Goal: Information Seeking & Learning: Learn about a topic

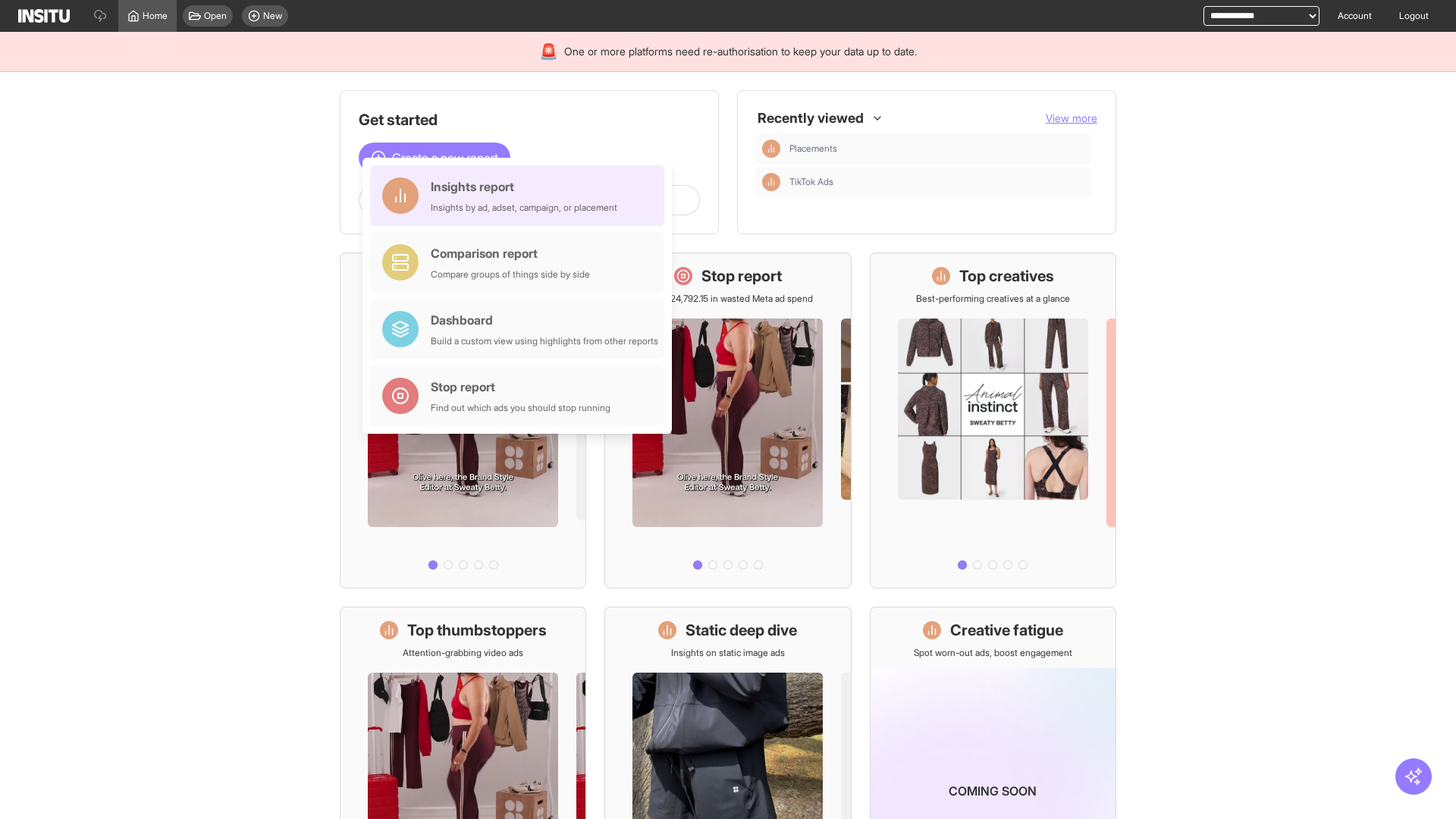
click at [521, 195] on div "Insights report Insights by ad, adset, campaign, or placement" at bounding box center [524, 195] width 186 height 36
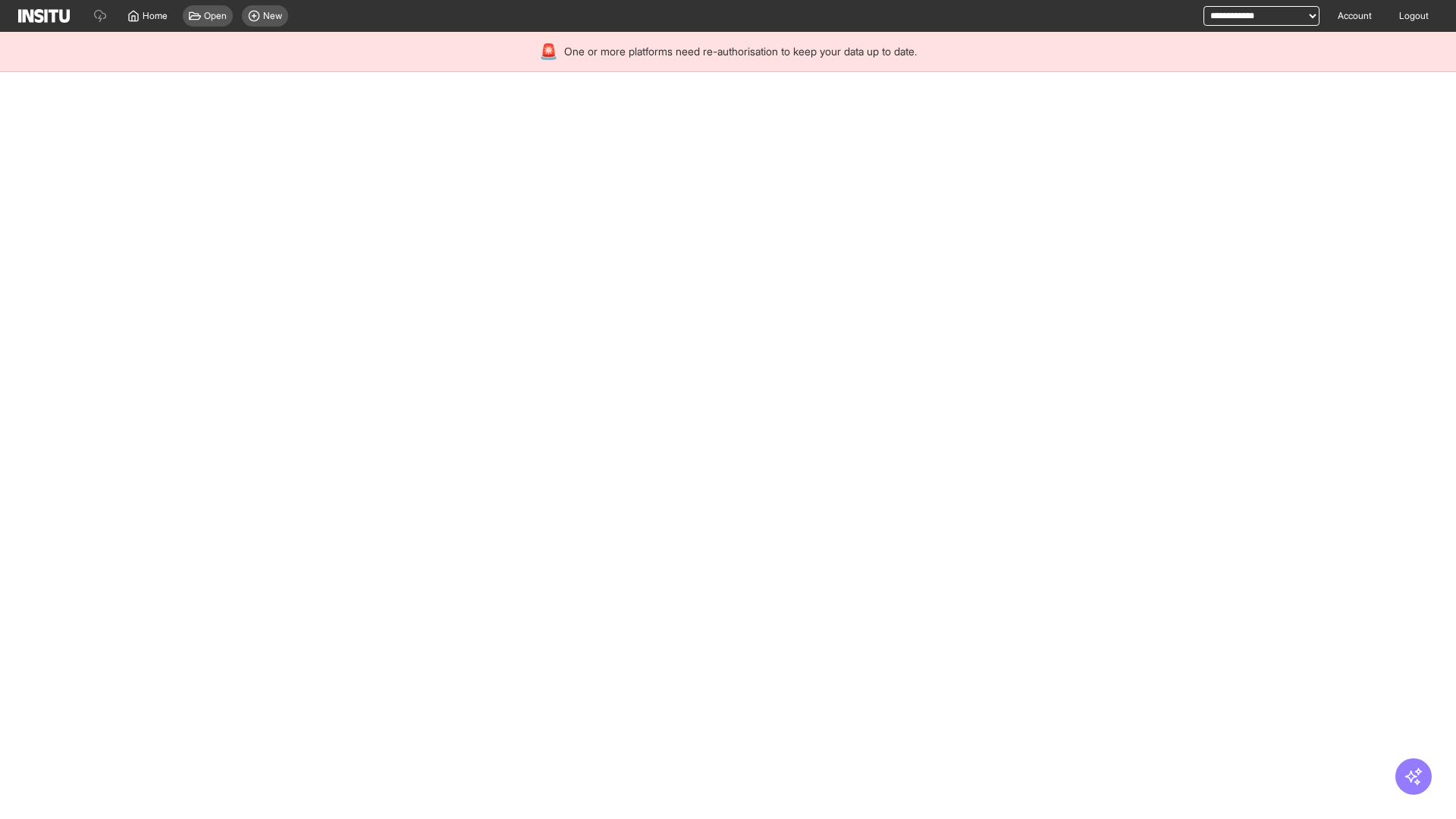
select select "**"
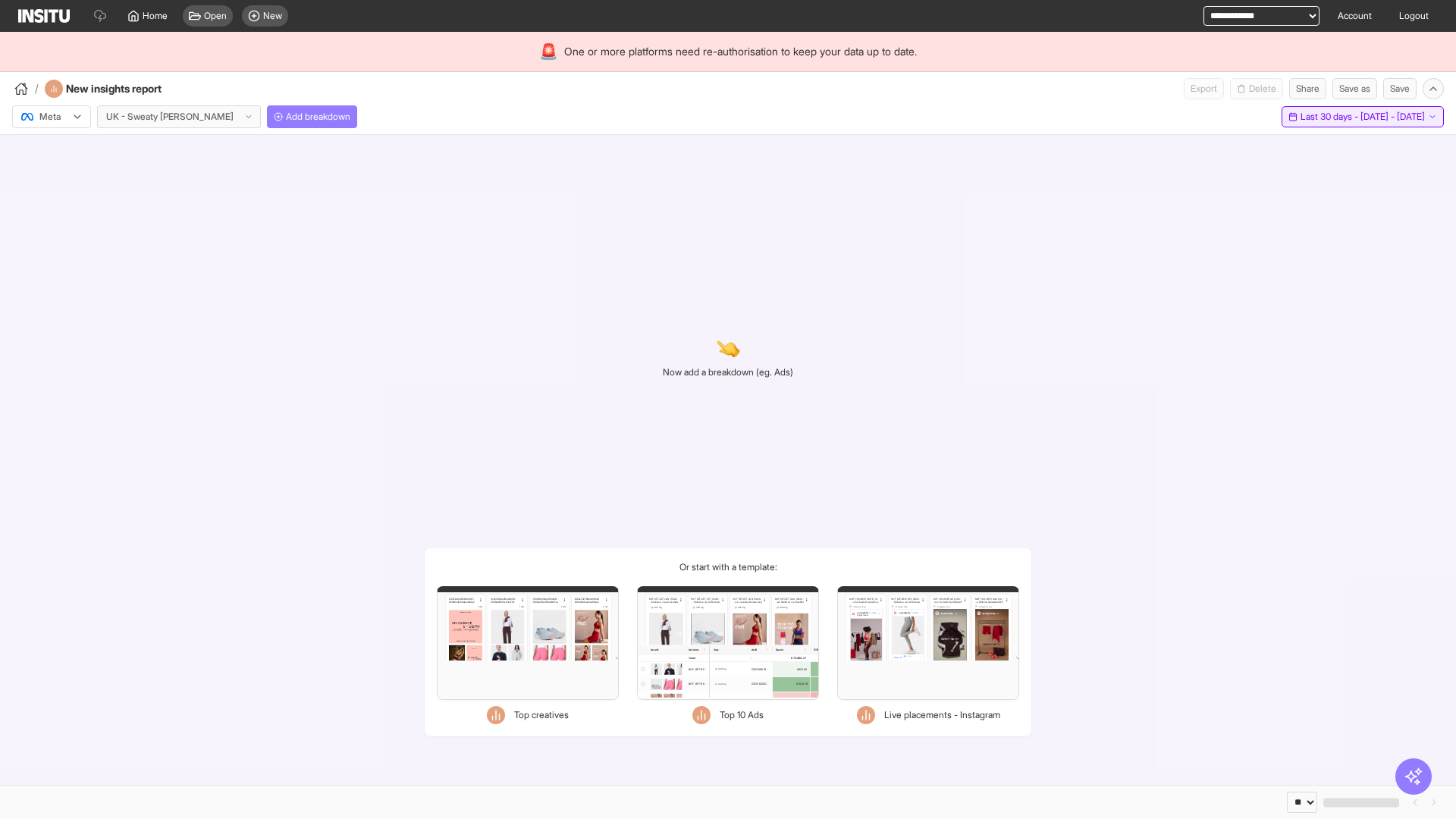
click at [1329, 117] on span "Last 30 days - [DATE] - [DATE]" at bounding box center [1363, 117] width 125 height 12
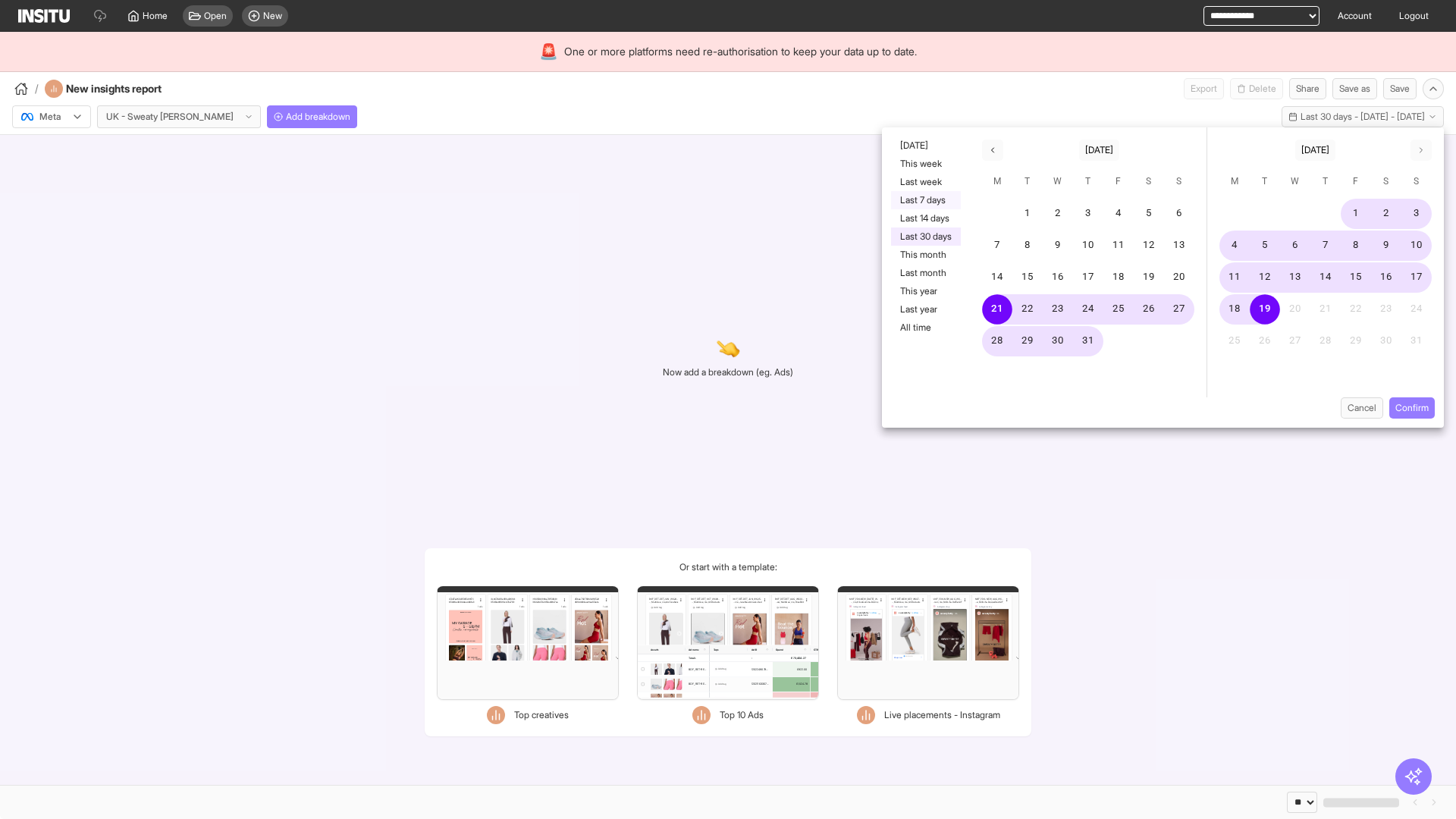
click at [924, 200] on button "Last 7 days" at bounding box center [926, 200] width 70 height 18
